Goal: Transaction & Acquisition: Obtain resource

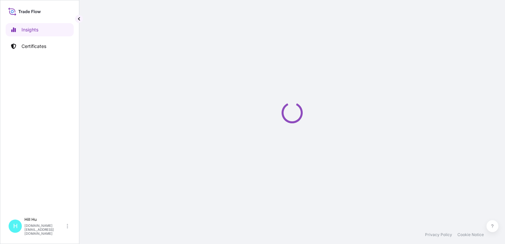
select select "2025"
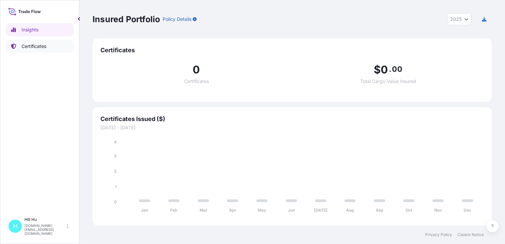
click at [40, 51] on link "Certificates" at bounding box center [40, 46] width 68 height 13
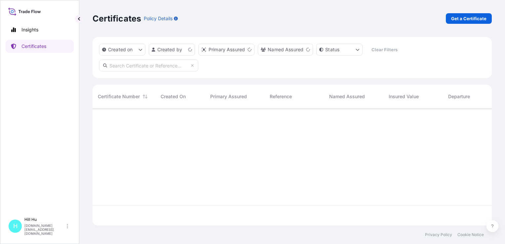
scroll to position [116, 394]
click at [473, 20] on p "Get a Certificate" at bounding box center [468, 18] width 35 height 7
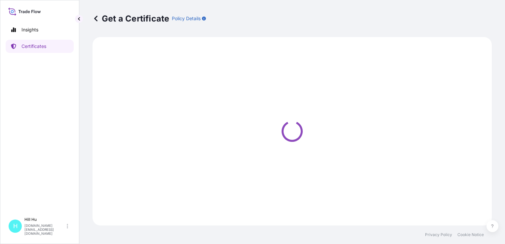
select select "Sea"
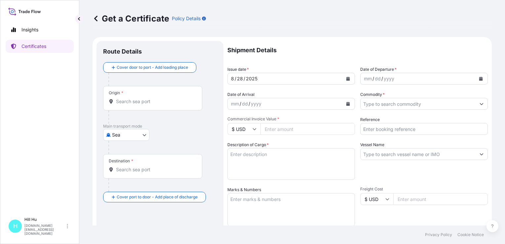
click at [124, 101] on input "Origin *" at bounding box center [155, 101] width 78 height 7
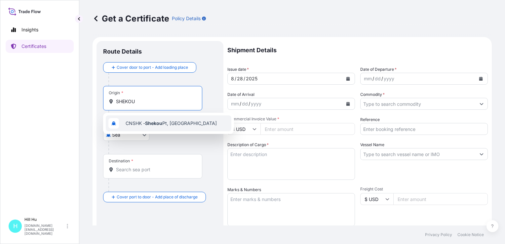
click at [141, 123] on span "CNSHK - Shekou Pt, [GEOGRAPHIC_DATA]" at bounding box center [170, 123] width 91 height 7
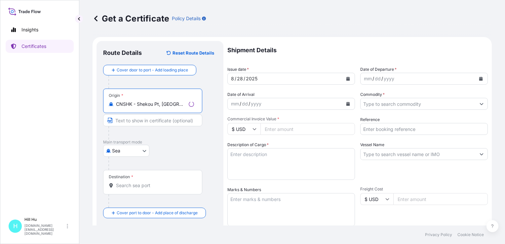
type input "CNSHK - Shekou Pt, [GEOGRAPHIC_DATA]"
click at [118, 185] on input "Destination *" at bounding box center [155, 185] width 78 height 7
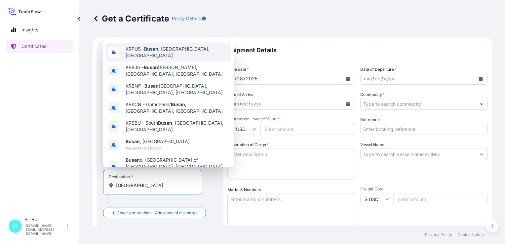
click at [177, 56] on span "KRPUS - [GEOGRAPHIC_DATA] , [GEOGRAPHIC_DATA], [GEOGRAPHIC_DATA]" at bounding box center [176, 52] width 103 height 13
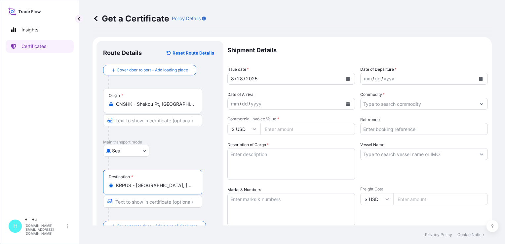
type input "KRPUS - [GEOGRAPHIC_DATA], [GEOGRAPHIC_DATA], [GEOGRAPHIC_DATA]"
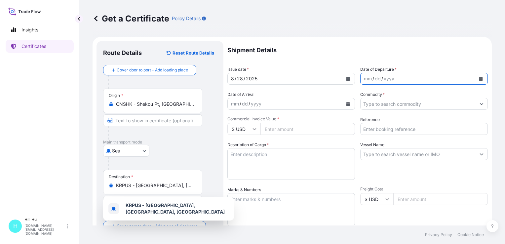
click at [479, 79] on icon "Calendar" at bounding box center [481, 79] width 4 height 4
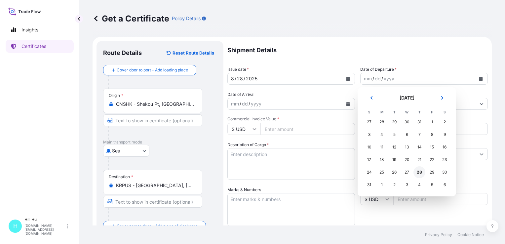
click at [421, 172] on div "28" at bounding box center [419, 172] width 12 height 12
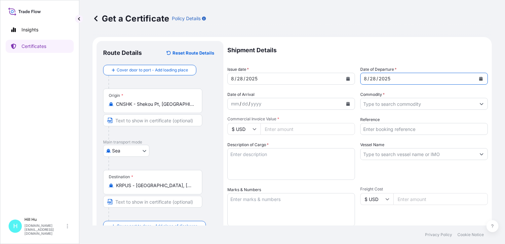
click at [384, 104] on input "Commodity *" at bounding box center [417, 104] width 115 height 12
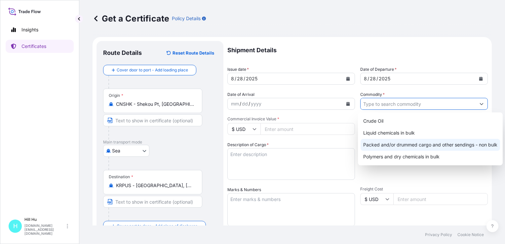
click at [400, 144] on div "Packed and/or drummed cargo and other sendings - non bulk" at bounding box center [429, 145] width 139 height 12
type input "Packed and/or drummed cargo and other sendings - non bulk"
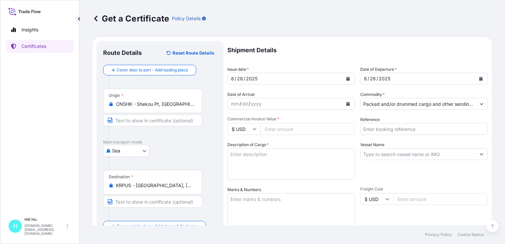
click at [255, 127] on icon at bounding box center [254, 129] width 4 height 4
click at [243, 184] on div "¥ CNY" at bounding box center [244, 178] width 28 height 13
type input "¥ CNY"
click at [267, 130] on input "Commercial Invoice Value *" at bounding box center [307, 129] width 94 height 12
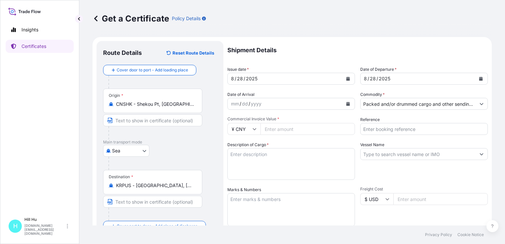
paste input "134584.09"
type input "134584.09"
click at [248, 167] on textarea "Description of Cargo *" at bounding box center [290, 164] width 127 height 32
paste textarea "SCHULAMID 66 GF 25 H [PERSON_NAME] 96.8069 LW"
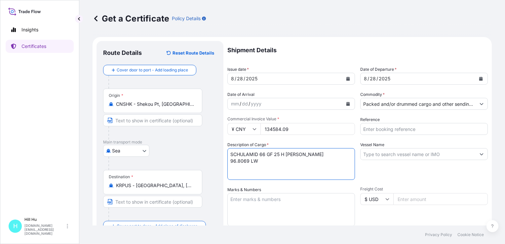
click at [229, 161] on textarea "SCHULAMID 66 GF 25 H [PERSON_NAME] 96.8069 LW" at bounding box center [290, 164] width 127 height 32
click at [348, 157] on textarea "SCHULAMID 66 GF 25 H [PERSON_NAME] 96.8069 LW" at bounding box center [290, 164] width 127 height 32
click at [232, 160] on textarea "SCHULAMID 66 GF 25 H [PERSON_NAME] 96.8069 LW TOTAL: 5PALLETS/196BAGS" at bounding box center [290, 164] width 127 height 32
type textarea "SCHULAMID 66 GF 25 H [PERSON_NAME] 96.8069 LW N.W.: 4900KGS TOTAL: 5PALLETS/196…"
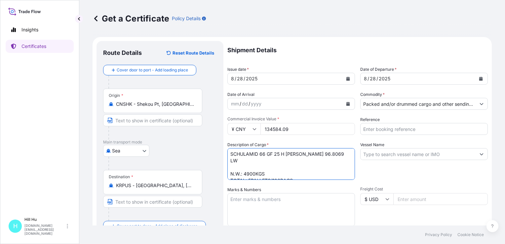
click at [264, 202] on textarea "Marks & Numbers" at bounding box center [290, 209] width 127 height 33
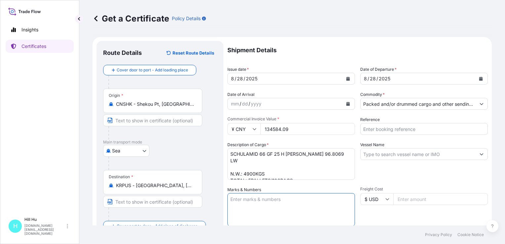
paste textarea "LyondellBasell Advanced Polymer(Dongguan) Co. Ltd"
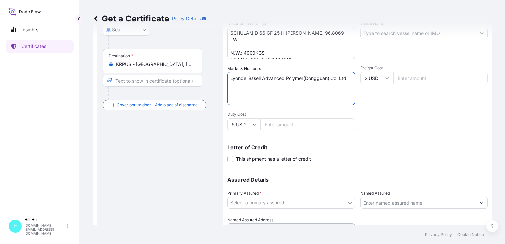
scroll to position [152, 0]
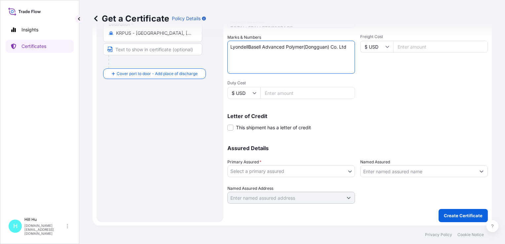
type textarea "LyondellBasell Advanced Polymer(Dongguan) Co. Ltd"
click at [388, 172] on input "Named Assured" at bounding box center [417, 171] width 115 height 12
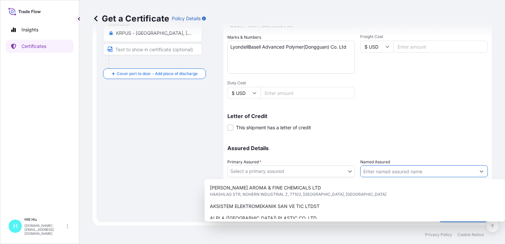
paste input "LyondellBasell Advanced Polymer(Dongguan) Co. Ltd"
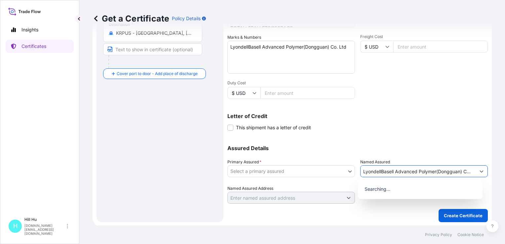
scroll to position [0, 9]
type input "LyondellBasell Advanced Polymer(Dongguan) Co. Ltd"
click at [295, 171] on body "9 options available. 0 options available. Insights Certificates [GEOGRAPHIC_DAT…" at bounding box center [252, 122] width 505 height 244
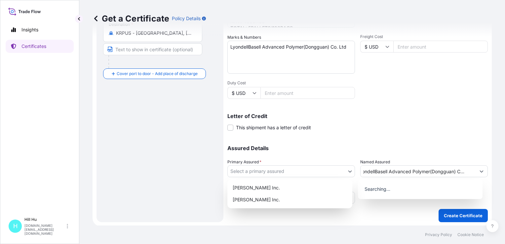
scroll to position [0, 0]
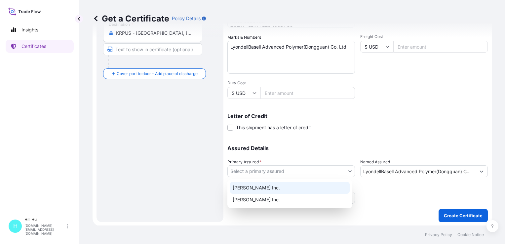
click at [267, 189] on div "[PERSON_NAME] Inc." at bounding box center [290, 188] width 120 height 12
select select "32057"
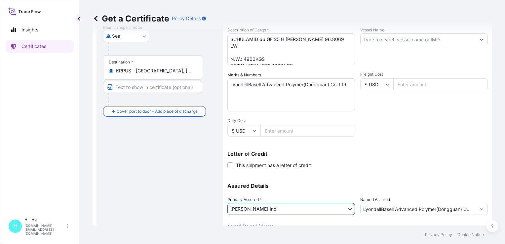
scroll to position [86, 0]
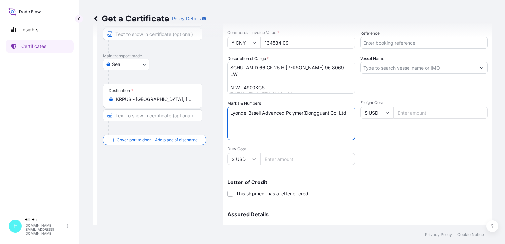
drag, startPoint x: 263, startPoint y: 113, endPoint x: 382, endPoint y: 121, distance: 119.4
click at [372, 117] on div "Shipment Details Issue date * [DATE] Date of Departure * [DATE] Date of Arrival…" at bounding box center [357, 112] width 260 height 315
type textarea "LyondellBasell"
click at [387, 42] on input "Reference" at bounding box center [423, 43] width 127 height 12
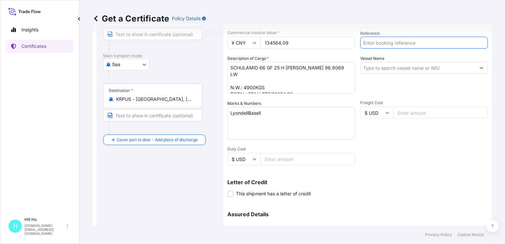
paste input "5013200523"
type input "5013200523"
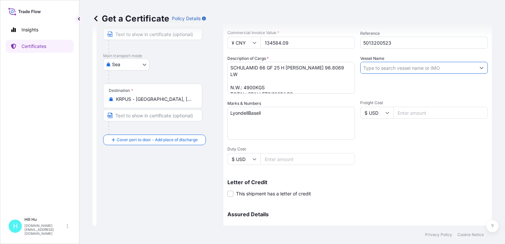
click at [387, 63] on input "Vessel Name" at bounding box center [417, 68] width 115 height 12
paste input "STARSHIP VENUS"
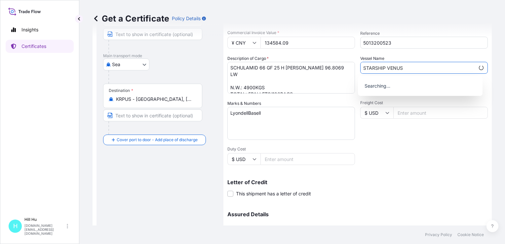
type input "STARSHIP VENUS"
click at [418, 162] on div "Shipment Details Issue date * [DATE] Date of Departure * [DATE] Date of Arrival…" at bounding box center [357, 112] width 260 height 315
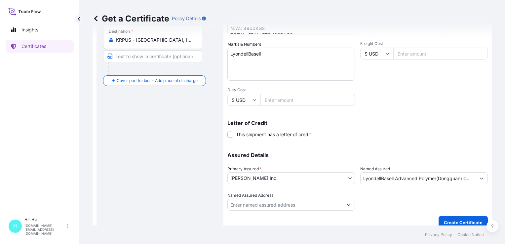
scroll to position [152, 0]
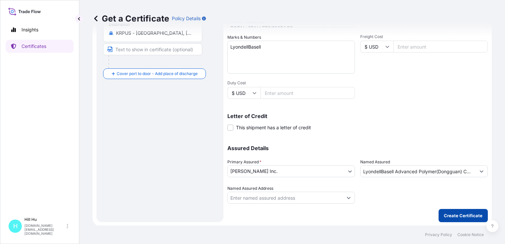
click at [460, 213] on p "Create Certificate" at bounding box center [462, 215] width 39 height 7
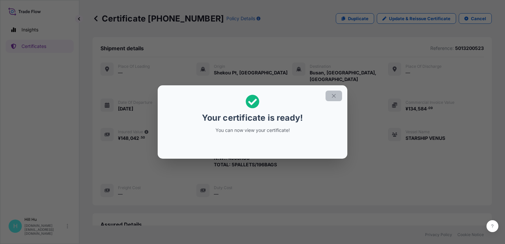
click at [333, 97] on icon "button" at bounding box center [334, 96] width 6 height 6
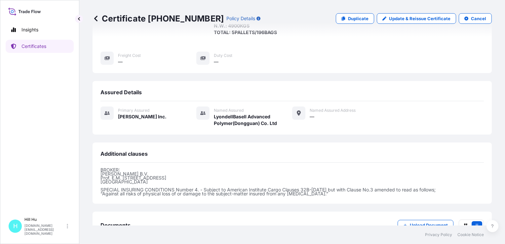
scroll to position [171, 0]
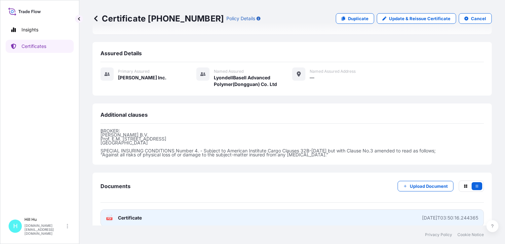
click at [132, 214] on span "Certificate" at bounding box center [130, 217] width 24 height 7
